Goal: Transaction & Acquisition: Purchase product/service

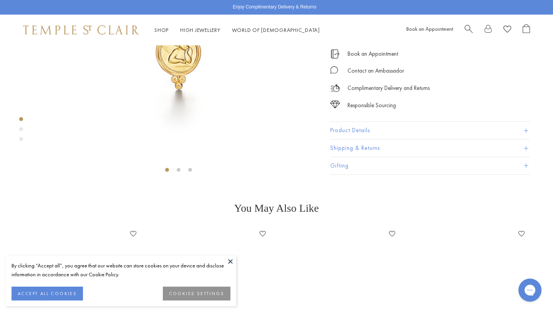
scroll to position [151, 0]
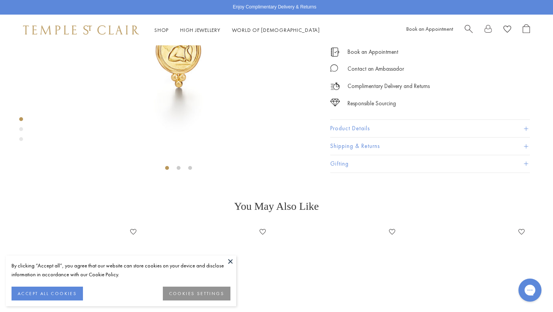
click at [230, 261] on button at bounding box center [231, 261] width 12 height 12
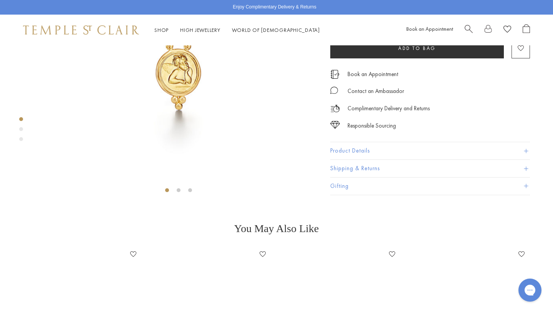
scroll to position [124, 0]
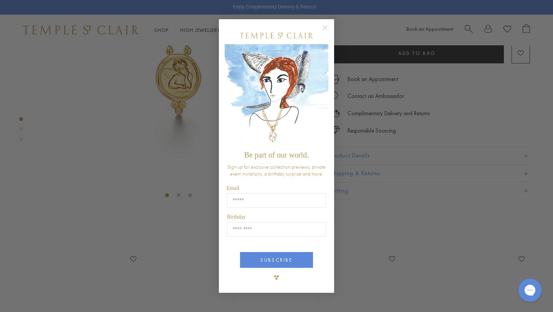
click at [326, 28] on circle "Close dialog" at bounding box center [324, 27] width 9 height 9
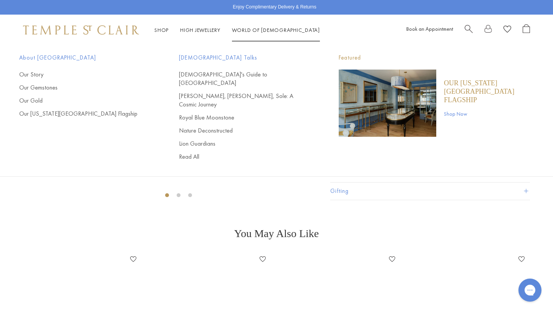
click at [468, 28] on span "Search" at bounding box center [468, 28] width 8 height 8
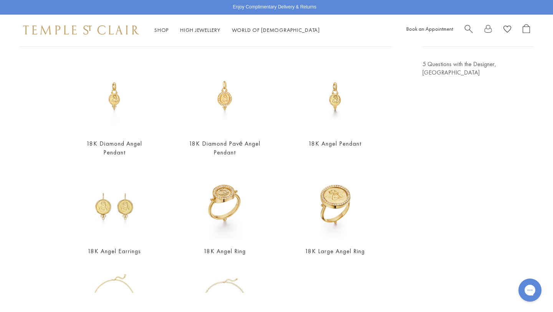
scroll to position [59, 0]
type input "******"
click at [336, 97] on img at bounding box center [335, 96] width 72 height 72
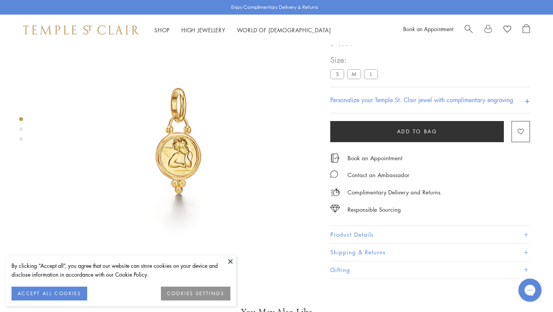
scroll to position [45, 0]
click at [230, 262] on button at bounding box center [231, 261] width 12 height 12
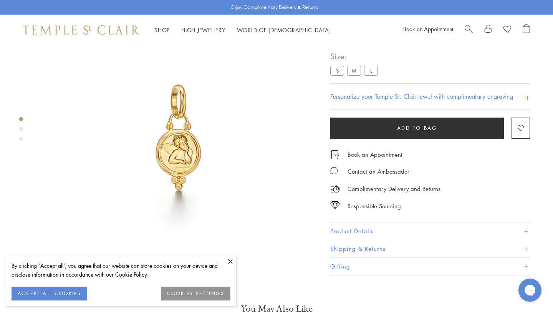
scroll to position [45, 0]
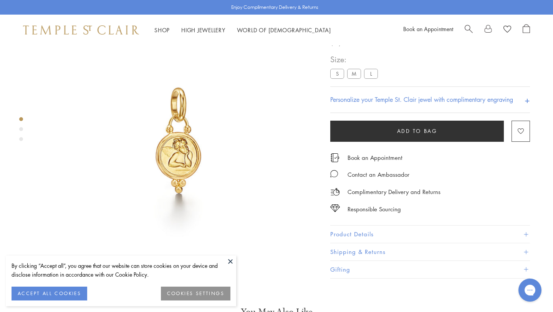
click at [233, 259] on button at bounding box center [231, 261] width 12 height 12
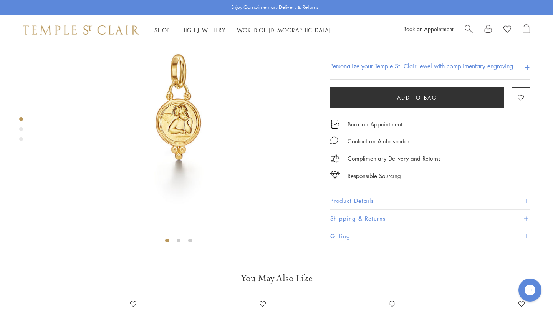
scroll to position [84, 0]
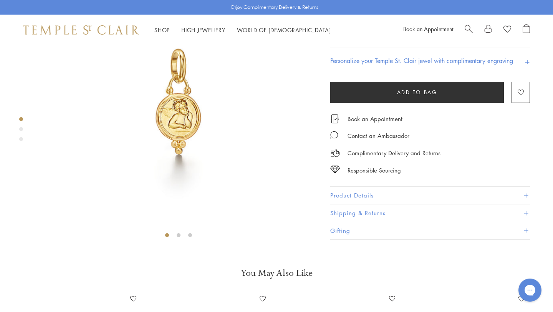
click at [357, 204] on button "Product Details" at bounding box center [430, 195] width 200 height 17
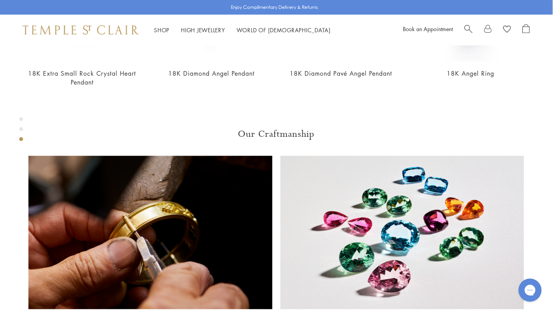
scroll to position [412, 0]
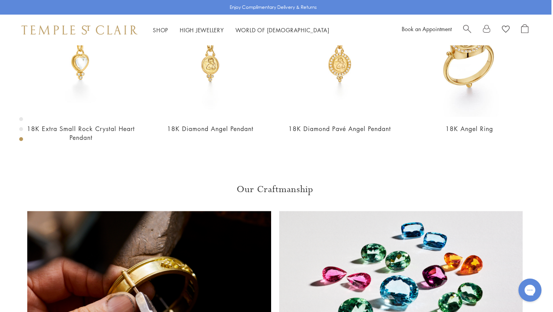
scroll to position [509, 2]
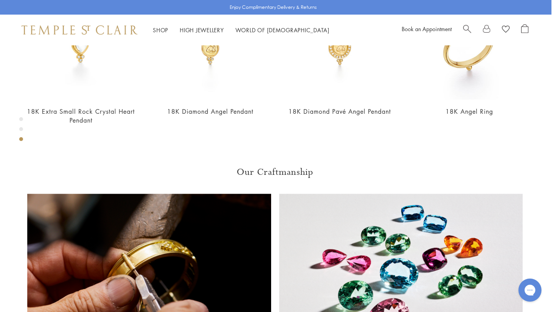
click at [466, 28] on span "Search" at bounding box center [467, 28] width 8 height 8
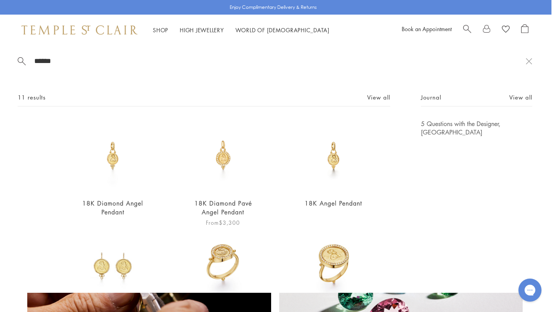
type input "******"
click at [225, 163] on img at bounding box center [223, 155] width 72 height 72
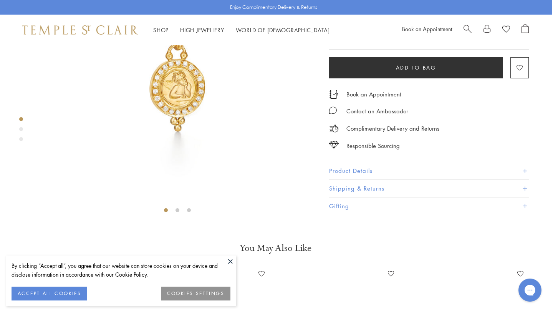
scroll to position [35, 1]
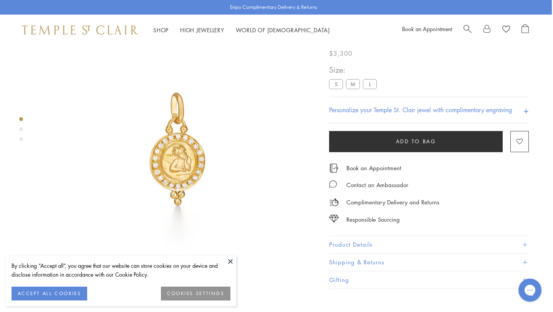
click at [231, 261] on button at bounding box center [231, 261] width 12 height 12
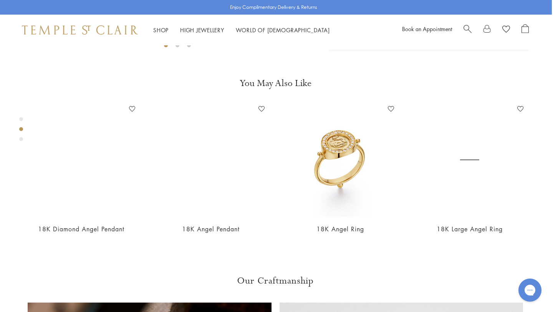
scroll to position [279, 1]
